Goal: Transaction & Acquisition: Purchase product/service

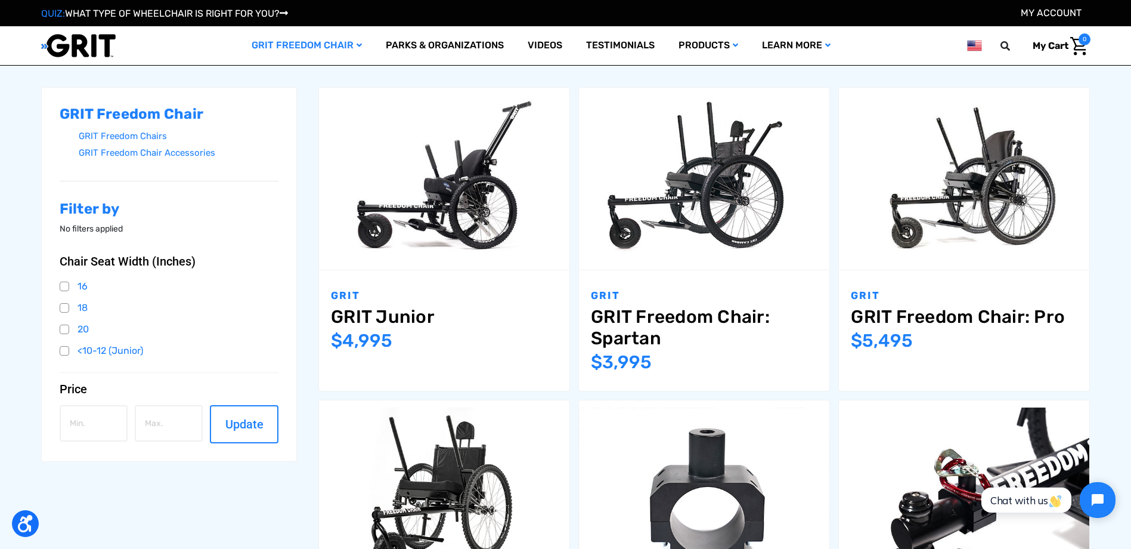
scroll to position [179, 0]
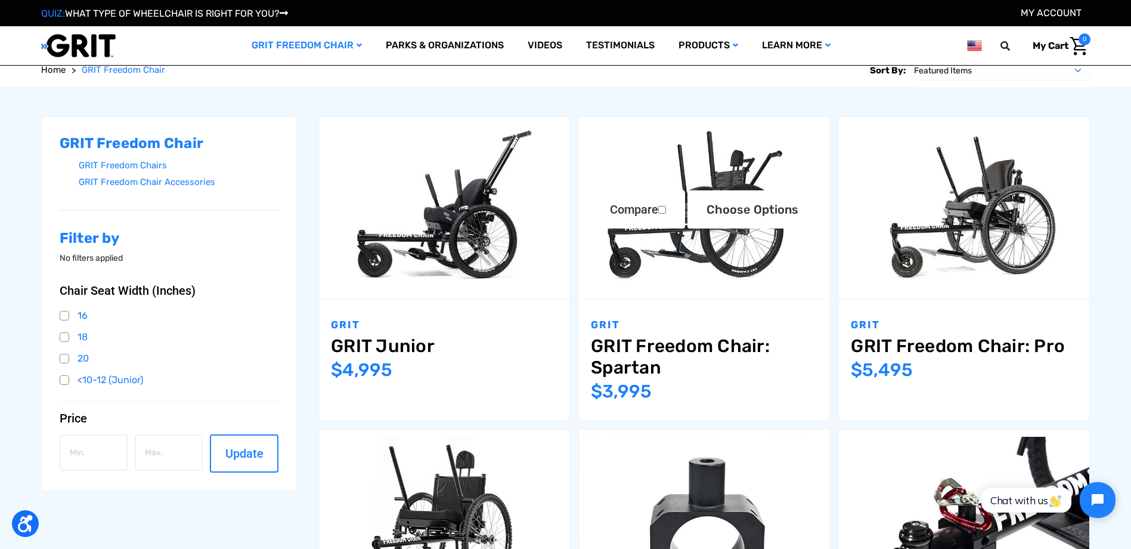
click at [731, 250] on img "GRIT Freedom Chair: Spartan,$3,995.00\a" at bounding box center [704, 207] width 250 height 167
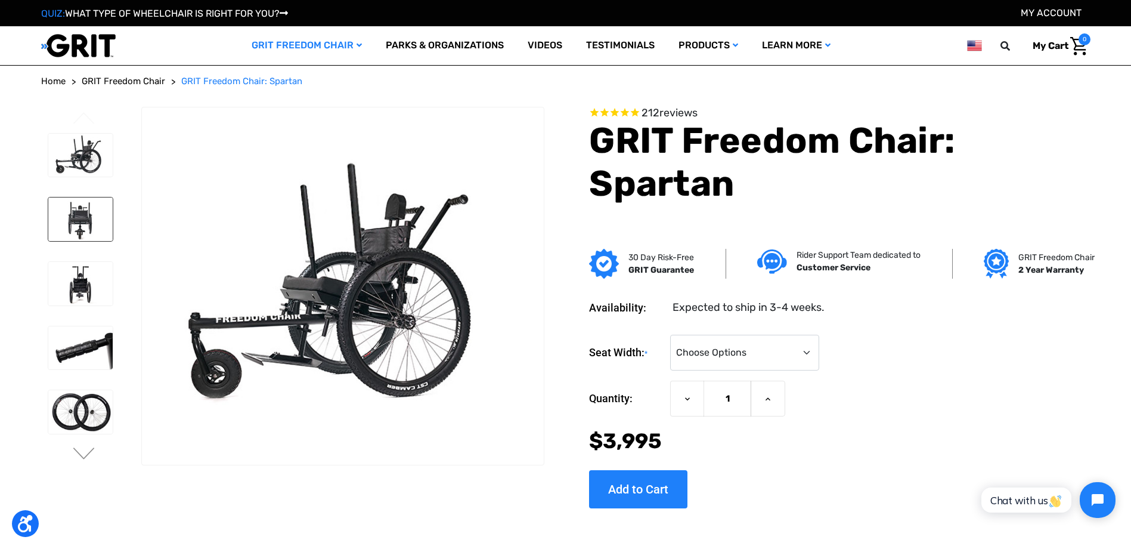
click at [91, 213] on img at bounding box center [80, 219] width 65 height 44
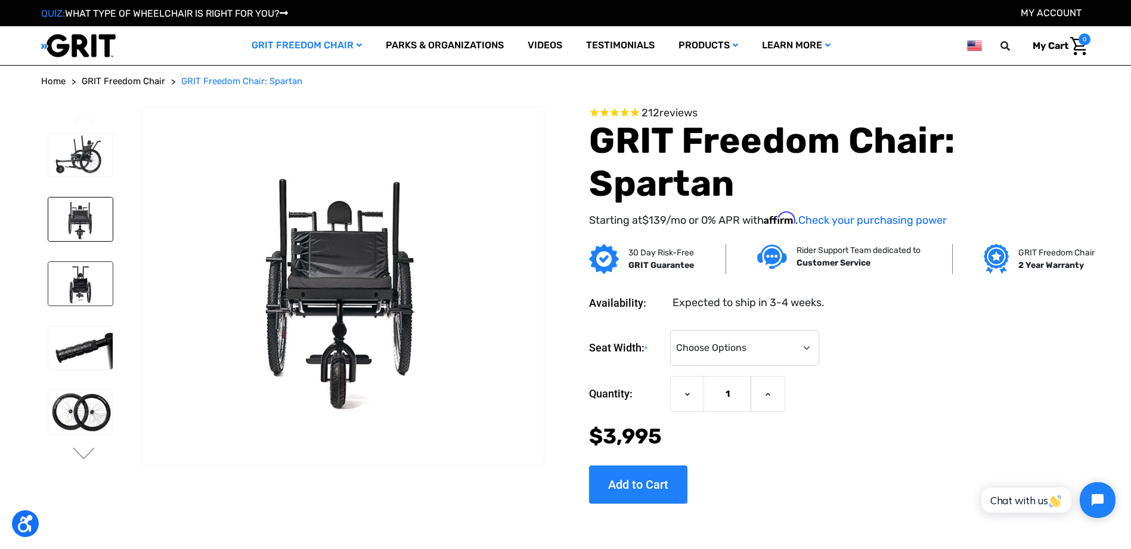
click at [86, 286] on img at bounding box center [80, 284] width 65 height 44
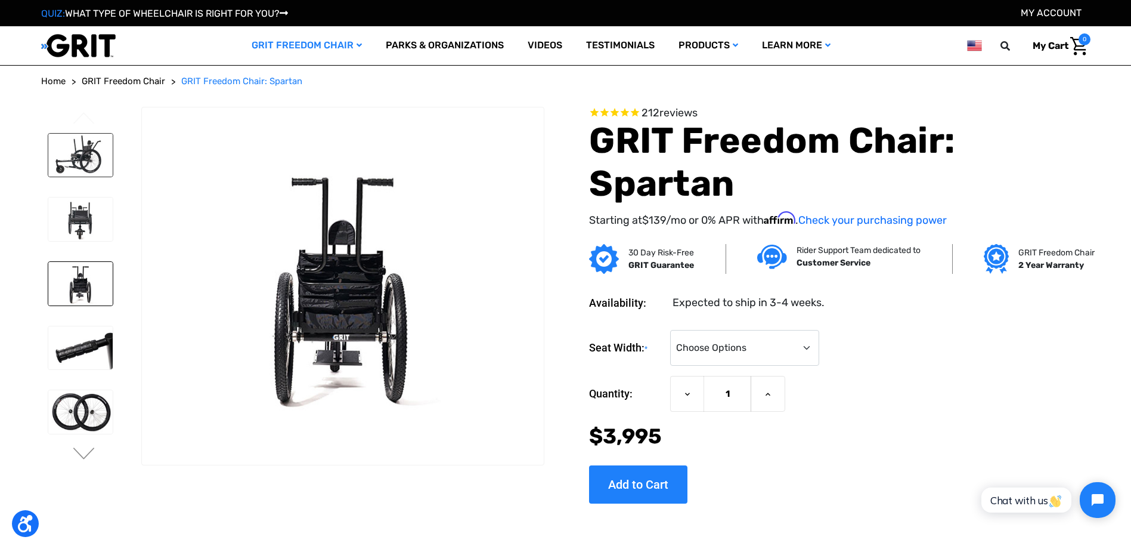
click at [78, 158] on img at bounding box center [80, 156] width 65 height 44
